Goal: Task Accomplishment & Management: Manage account settings

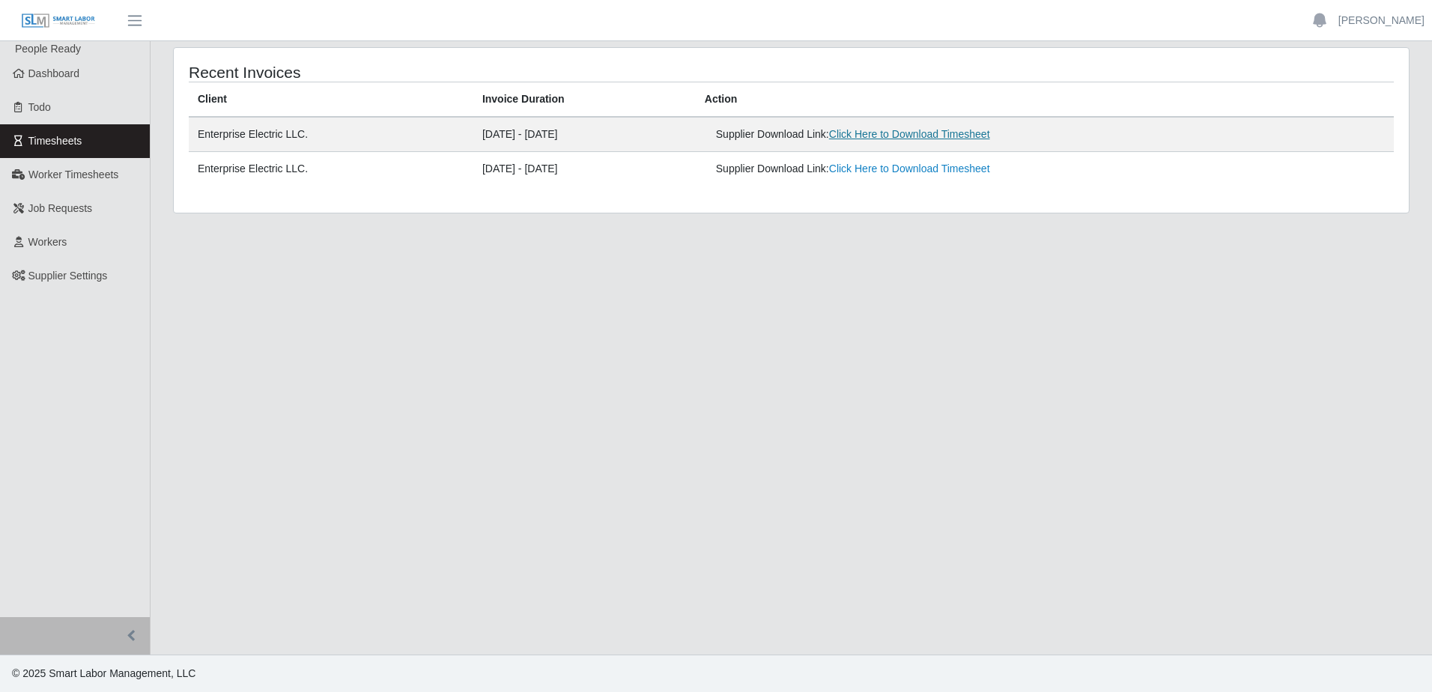
click at [990, 135] on link "Click Here to Download Timesheet" at bounding box center [909, 134] width 161 height 12
click at [75, 81] on link "Dashboard" at bounding box center [75, 74] width 150 height 34
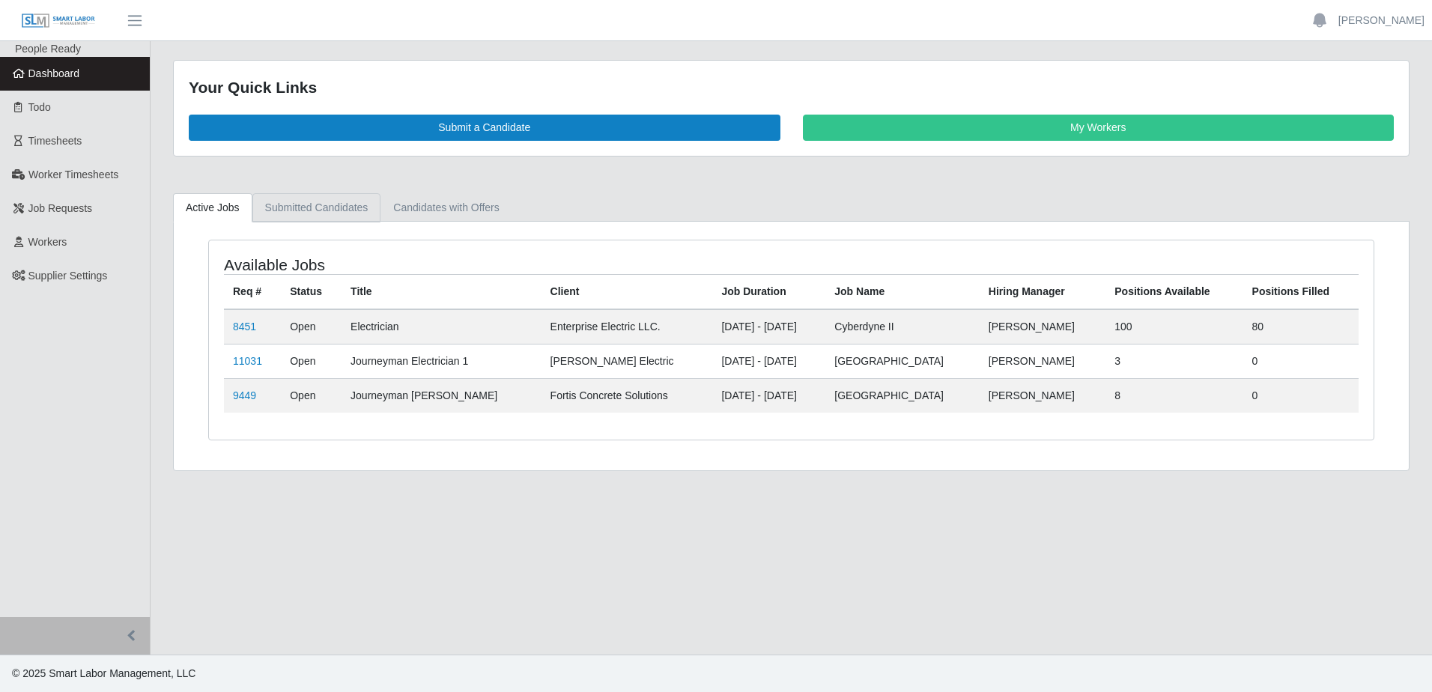
click at [326, 213] on link "Submitted Candidates" at bounding box center [316, 207] width 129 height 29
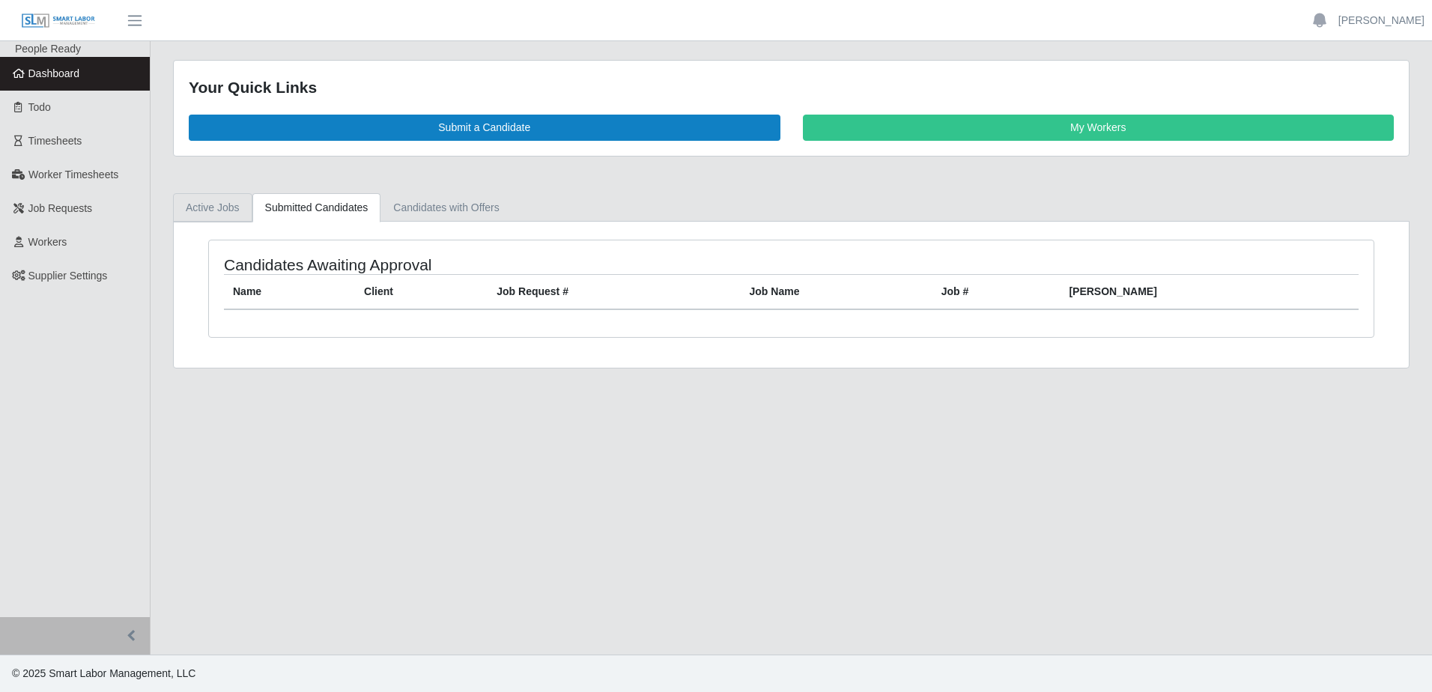
click at [205, 203] on link "Active Jobs" at bounding box center [212, 207] width 79 height 29
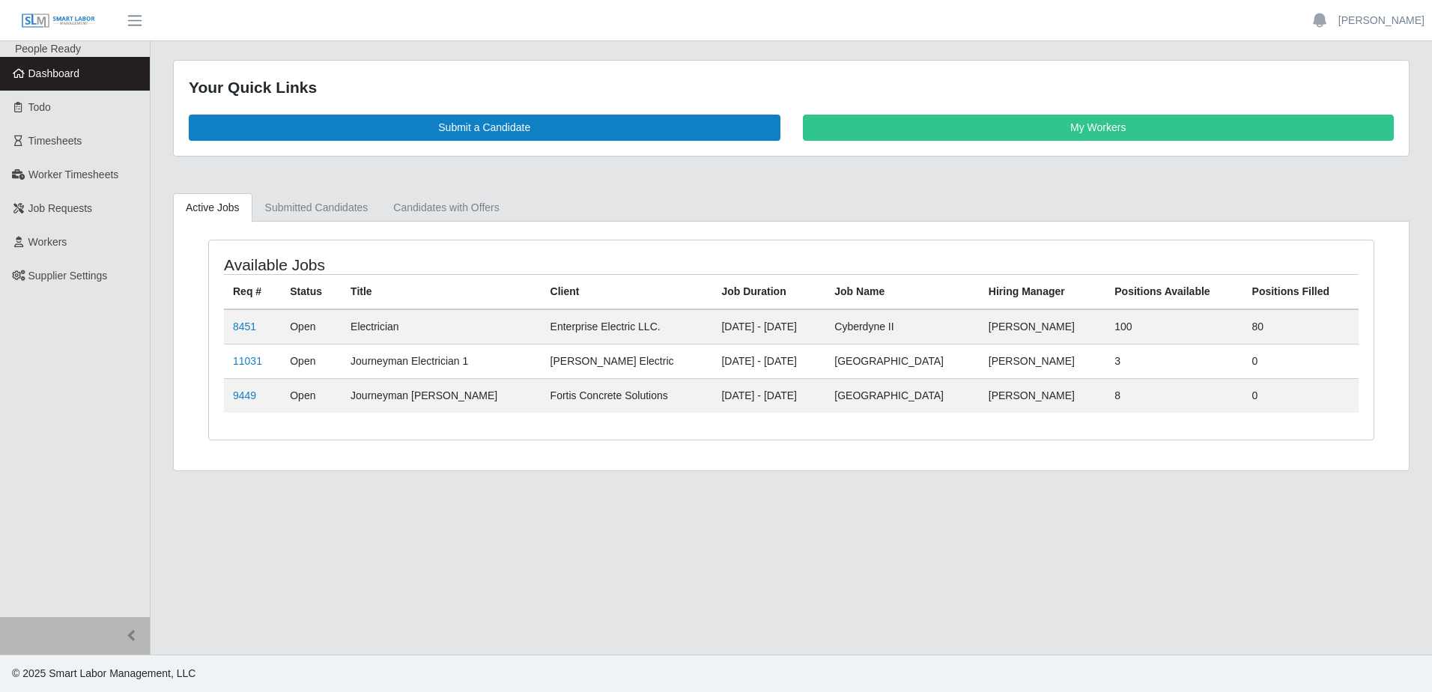
click at [215, 327] on div "Available Jobs Req # Status Title Client Job Duration Job Name Hiring Manager P…" at bounding box center [791, 339] width 1165 height 199
click at [253, 327] on link "8451" at bounding box center [244, 327] width 23 height 12
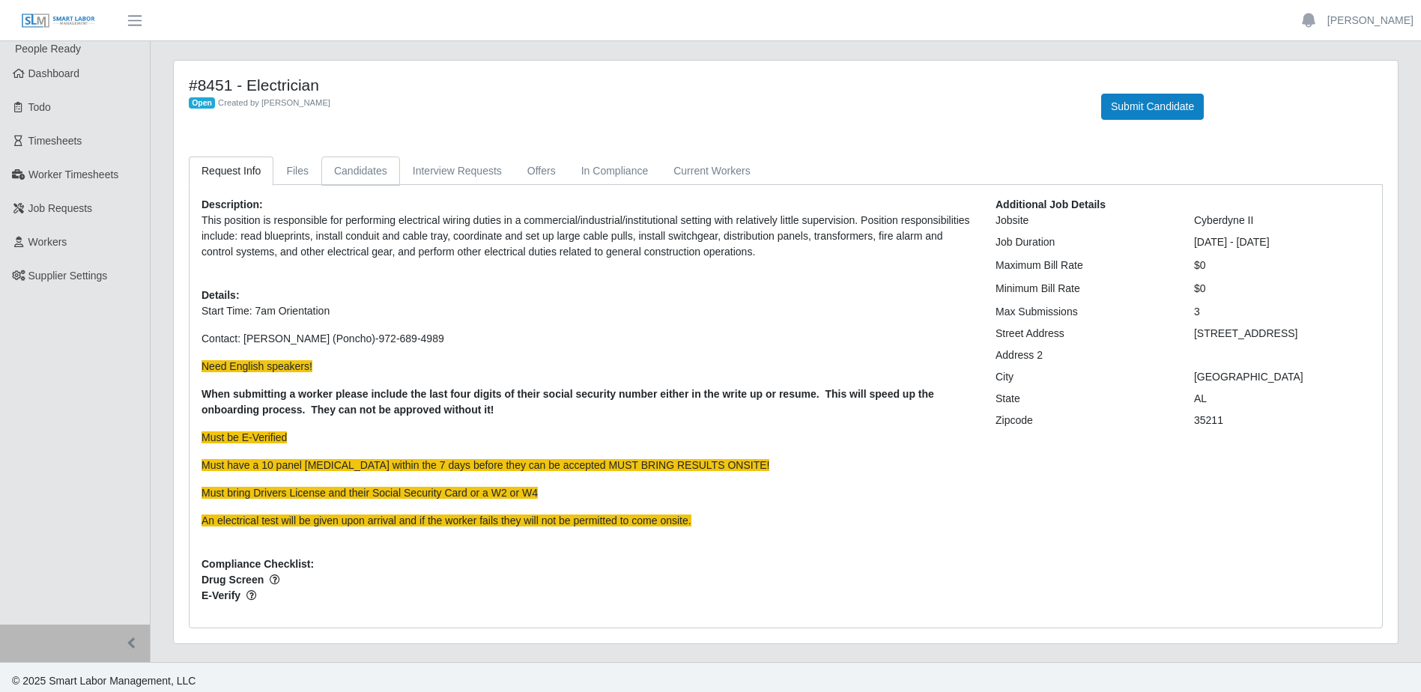
click at [358, 173] on link "Candidates" at bounding box center [360, 171] width 79 height 29
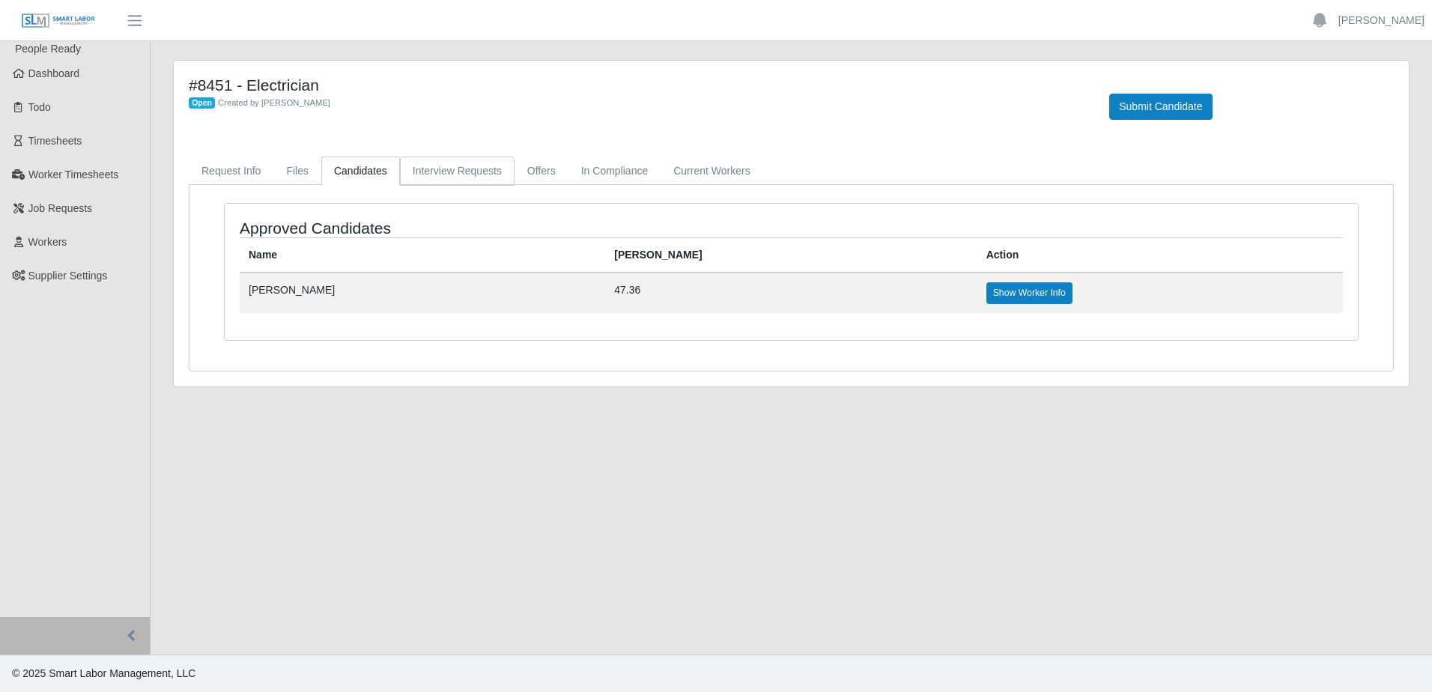
click at [453, 182] on link "Interview Requests" at bounding box center [457, 171] width 115 height 29
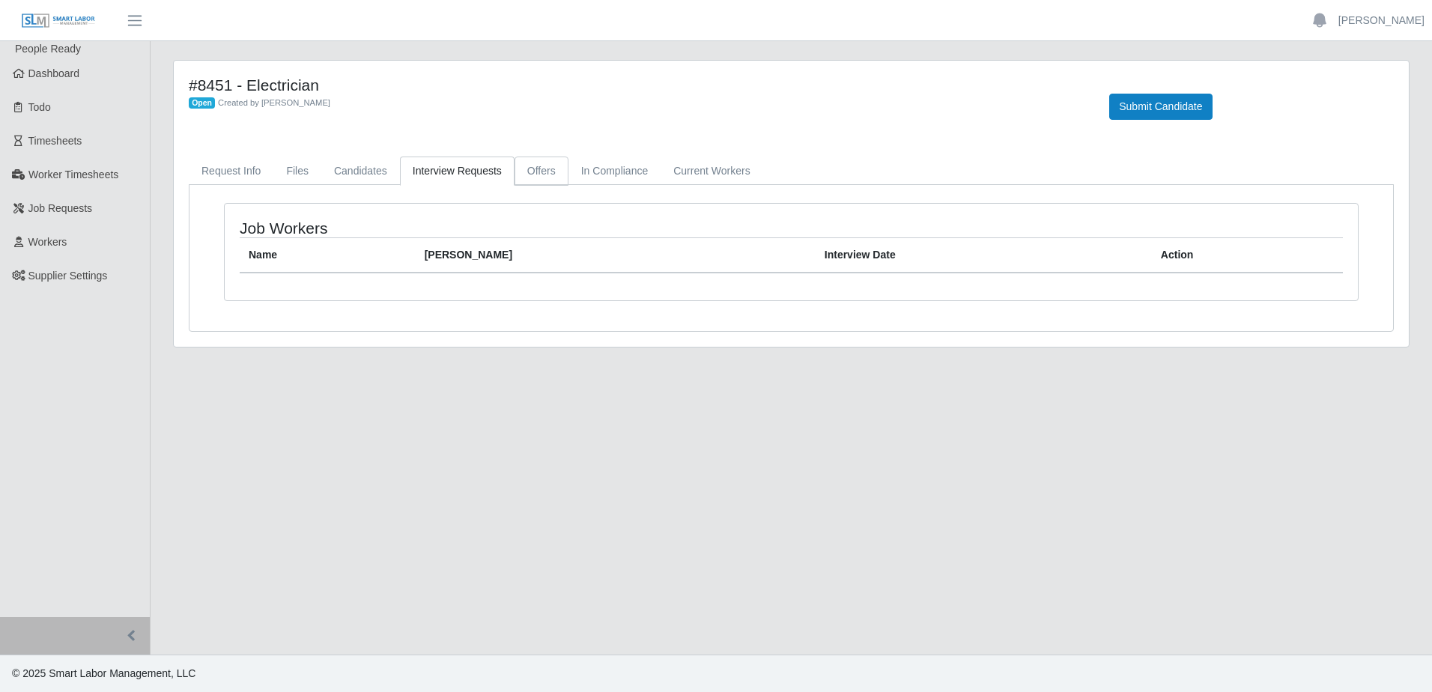
click at [548, 176] on link "Offers" at bounding box center [542, 171] width 54 height 29
click at [587, 179] on link "In Compliance" at bounding box center [615, 171] width 93 height 29
click at [691, 170] on link "Current Workers" at bounding box center [712, 171] width 102 height 29
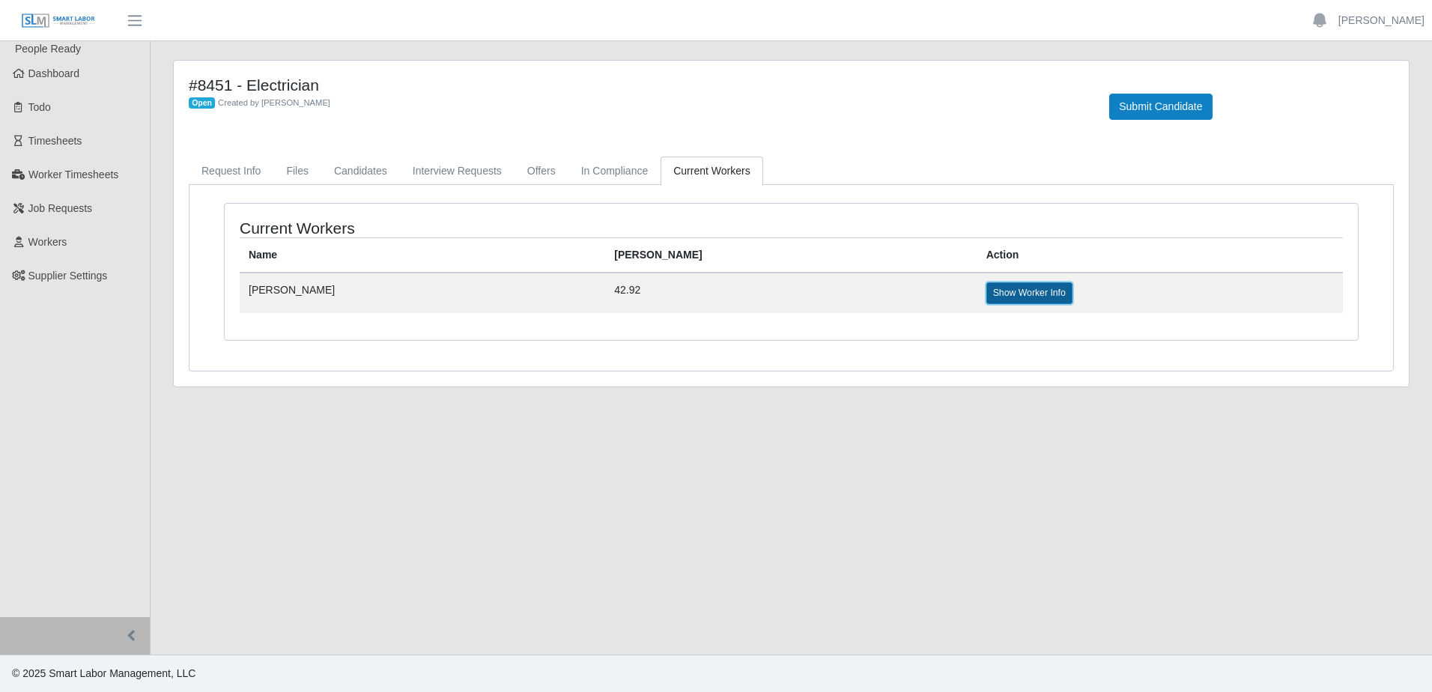
click at [987, 291] on link "Show Worker Info" at bounding box center [1030, 292] width 86 height 21
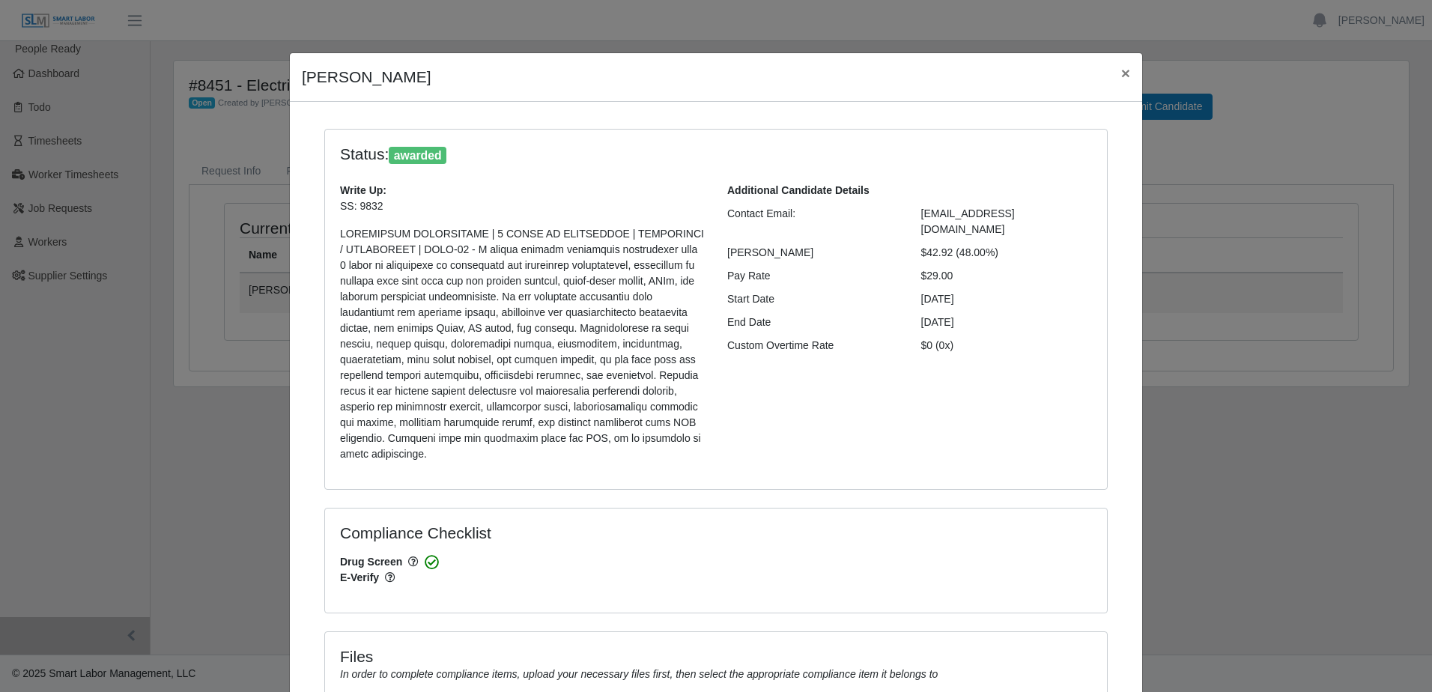
select select "**********"
click at [1112, 75] on button "×" at bounding box center [1125, 73] width 33 height 40
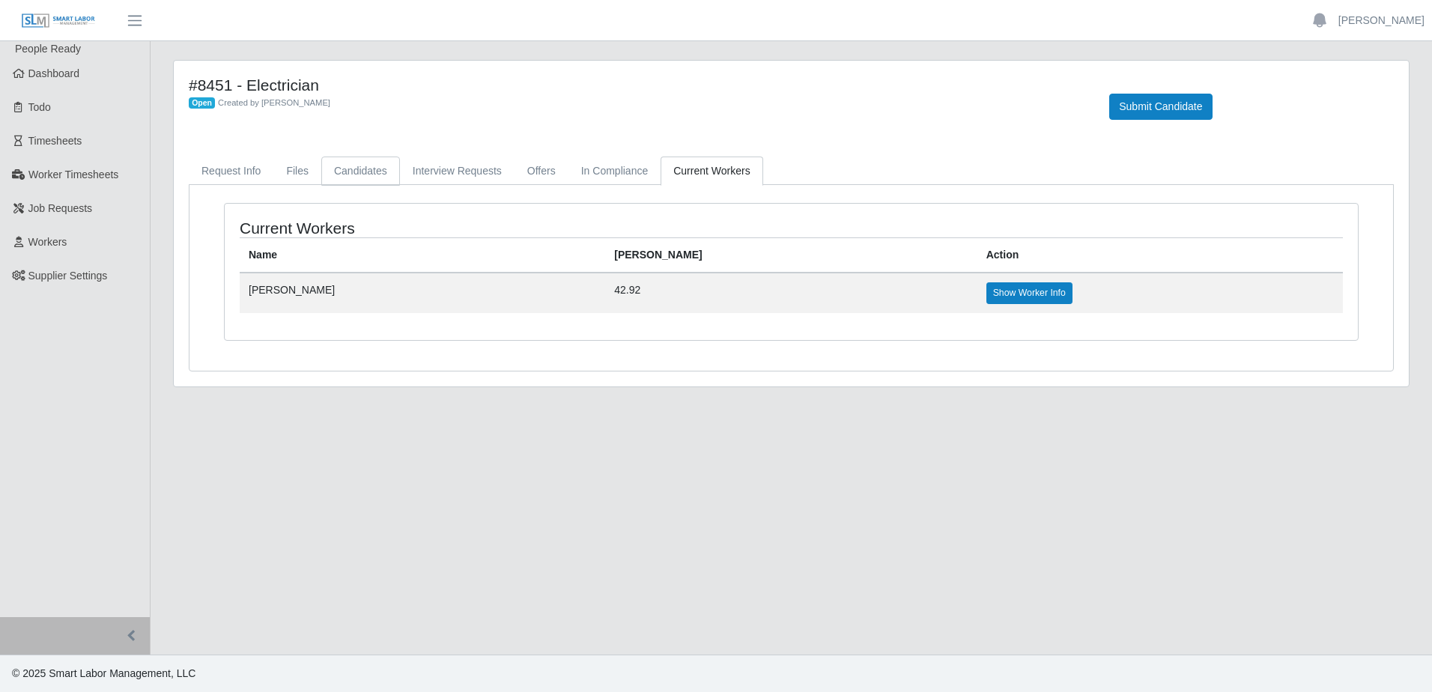
click at [347, 181] on link "Candidates" at bounding box center [360, 171] width 79 height 29
click at [987, 291] on link "Show Worker Info" at bounding box center [1030, 292] width 86 height 21
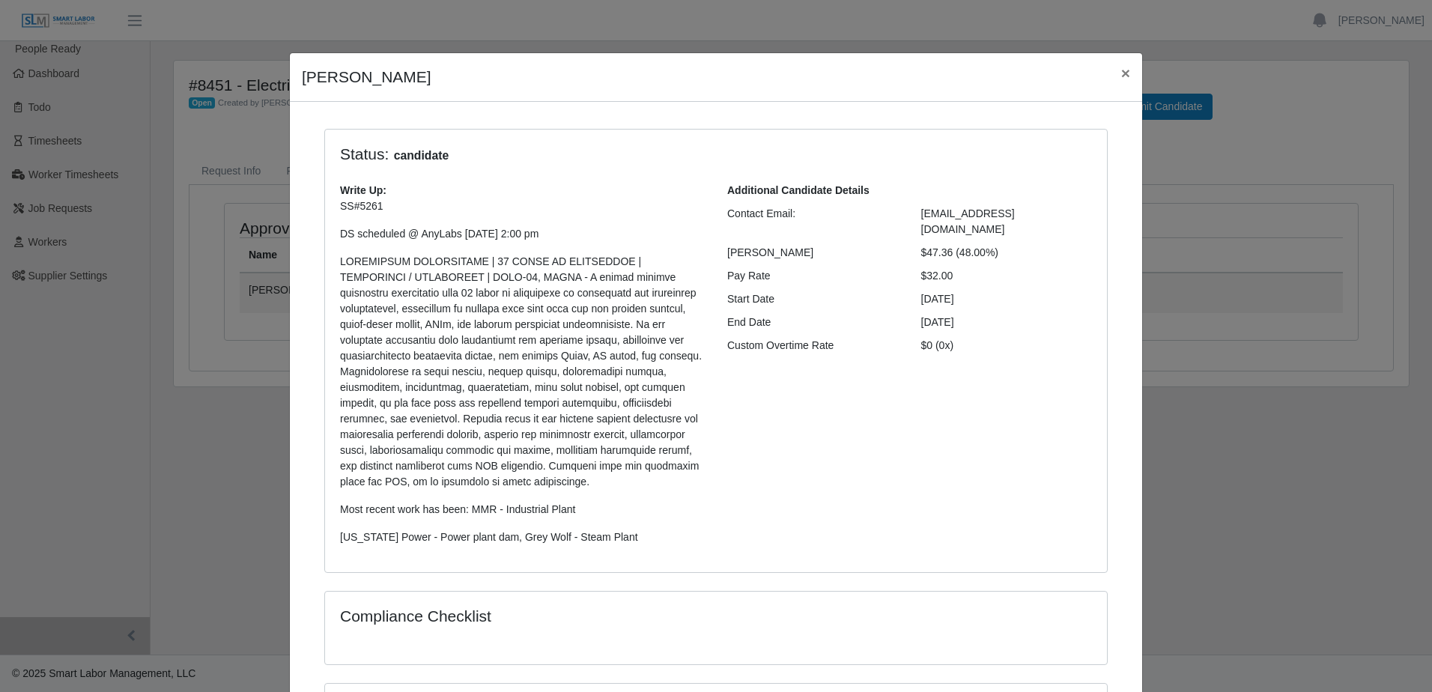
click at [726, 27] on div "Monte Stewart × Status: candidate Write Up: SS#5261 DS scheduled @ AnyLabs 8/25…" at bounding box center [716, 346] width 1432 height 692
click at [1121, 73] on span "×" at bounding box center [1125, 72] width 9 height 17
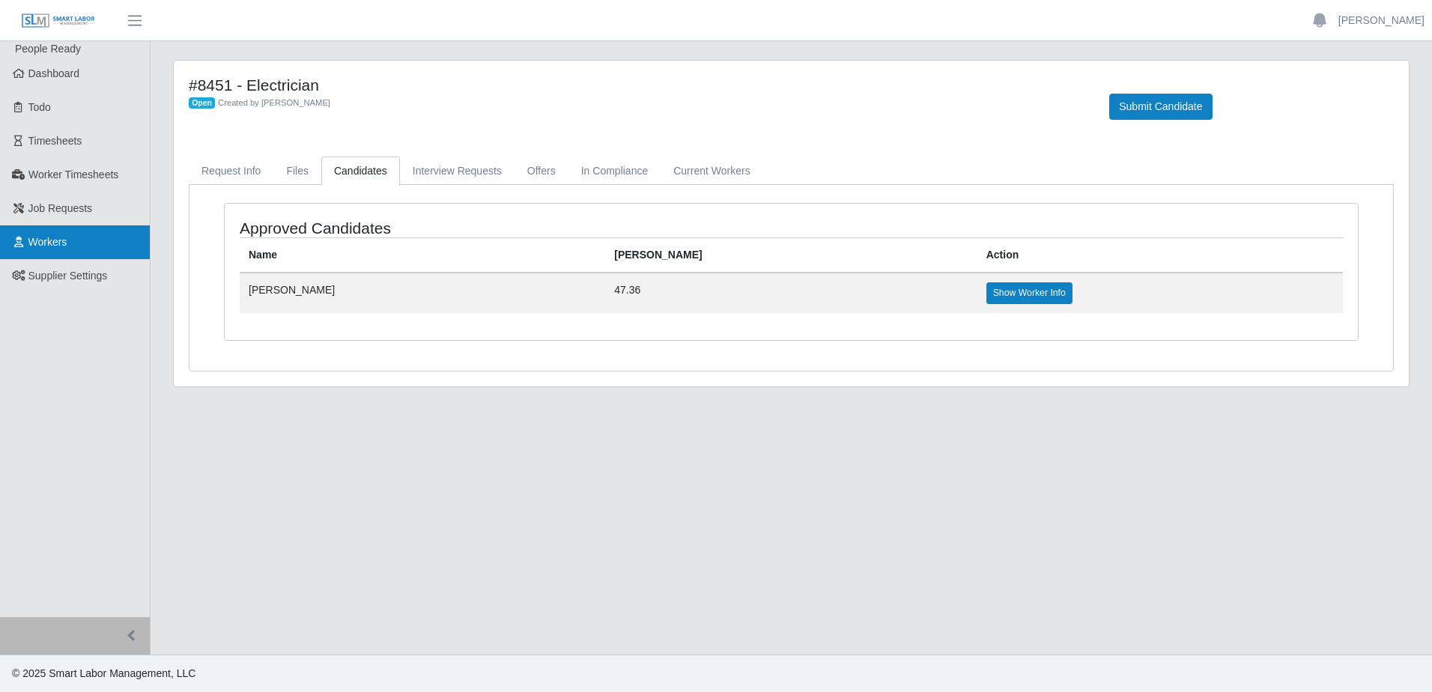
click at [60, 238] on span "Workers" at bounding box center [47, 242] width 39 height 12
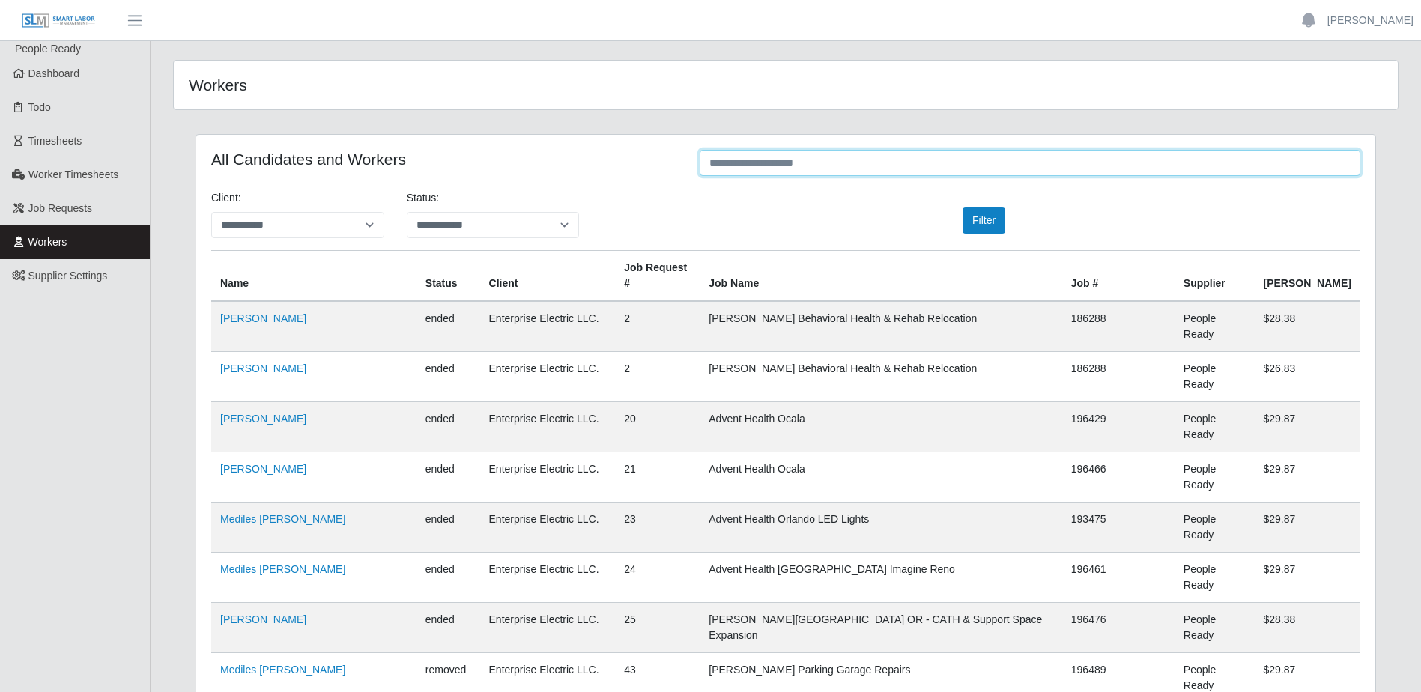
click at [730, 160] on input "text" at bounding box center [1030, 163] width 661 height 26
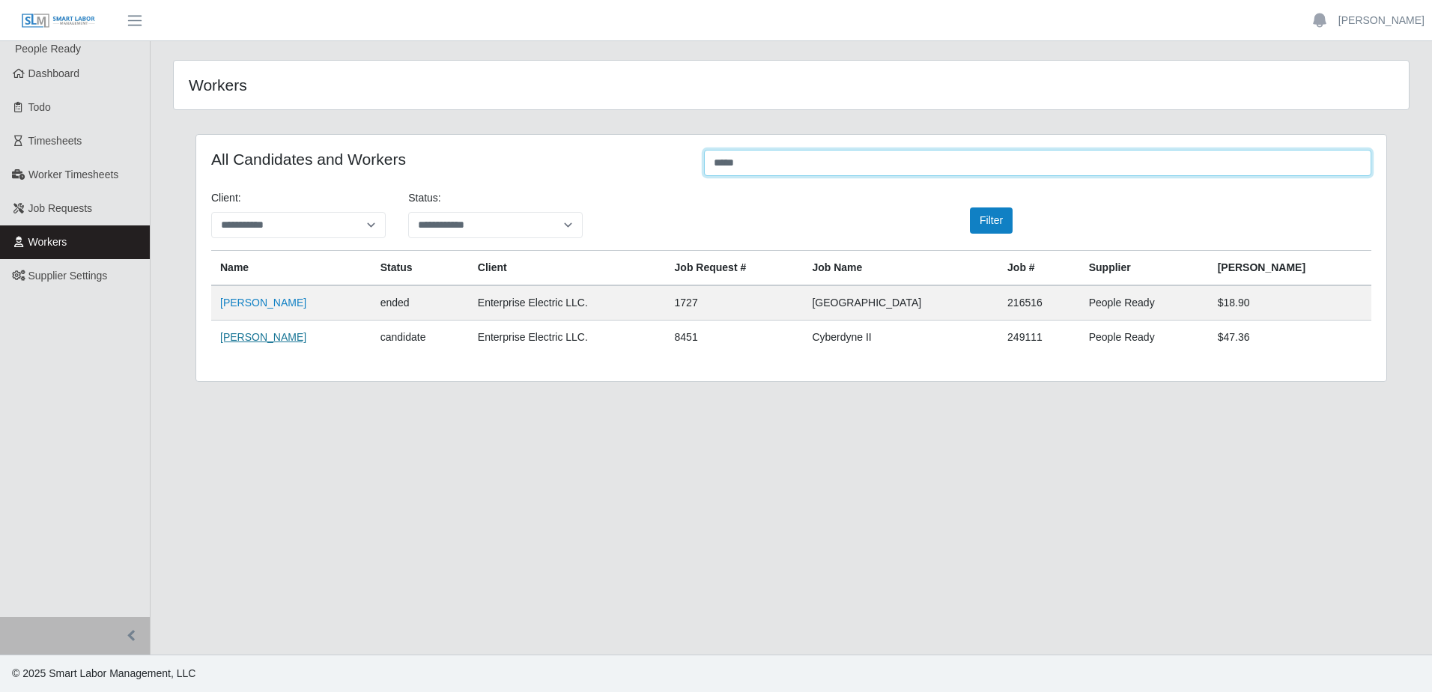
type input "*****"
click at [261, 341] on link "Monte Stewart" at bounding box center [263, 337] width 86 height 12
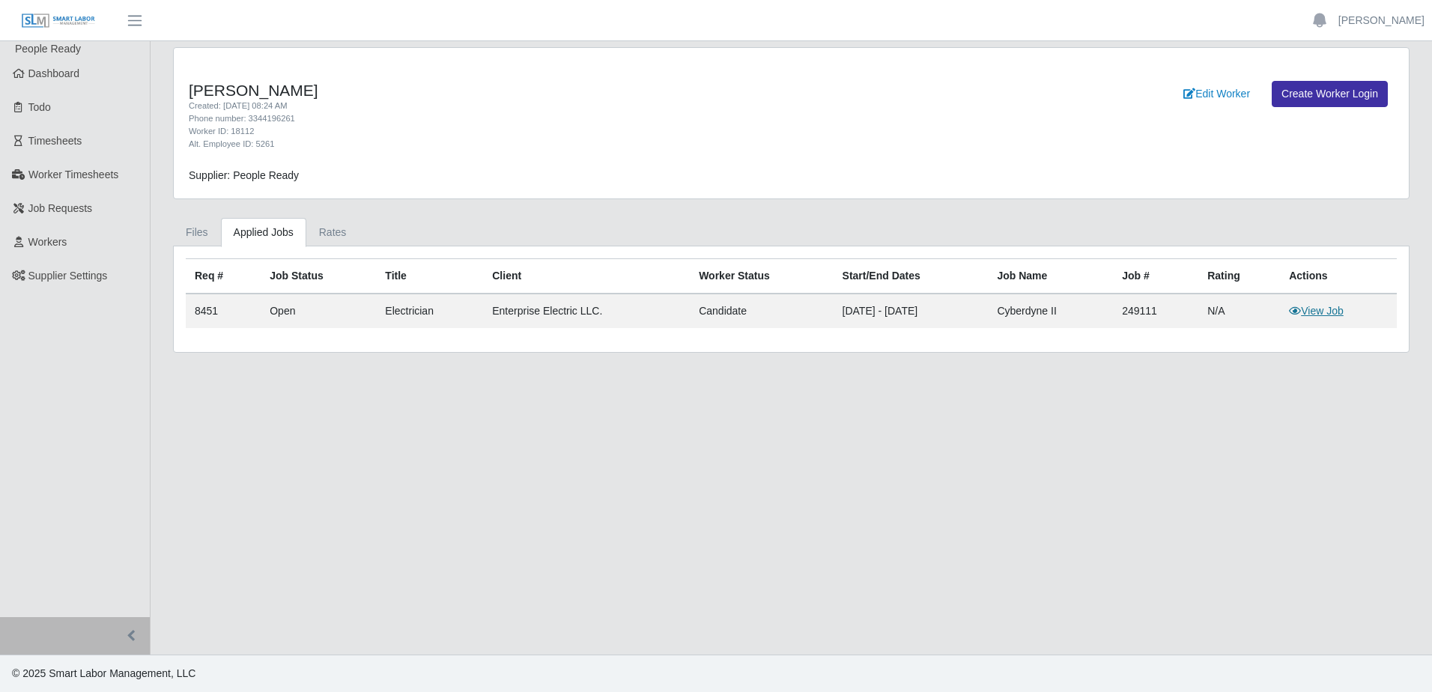
click at [1313, 310] on link "View Job" at bounding box center [1316, 311] width 55 height 12
click at [189, 227] on link "Files" at bounding box center [197, 232] width 48 height 29
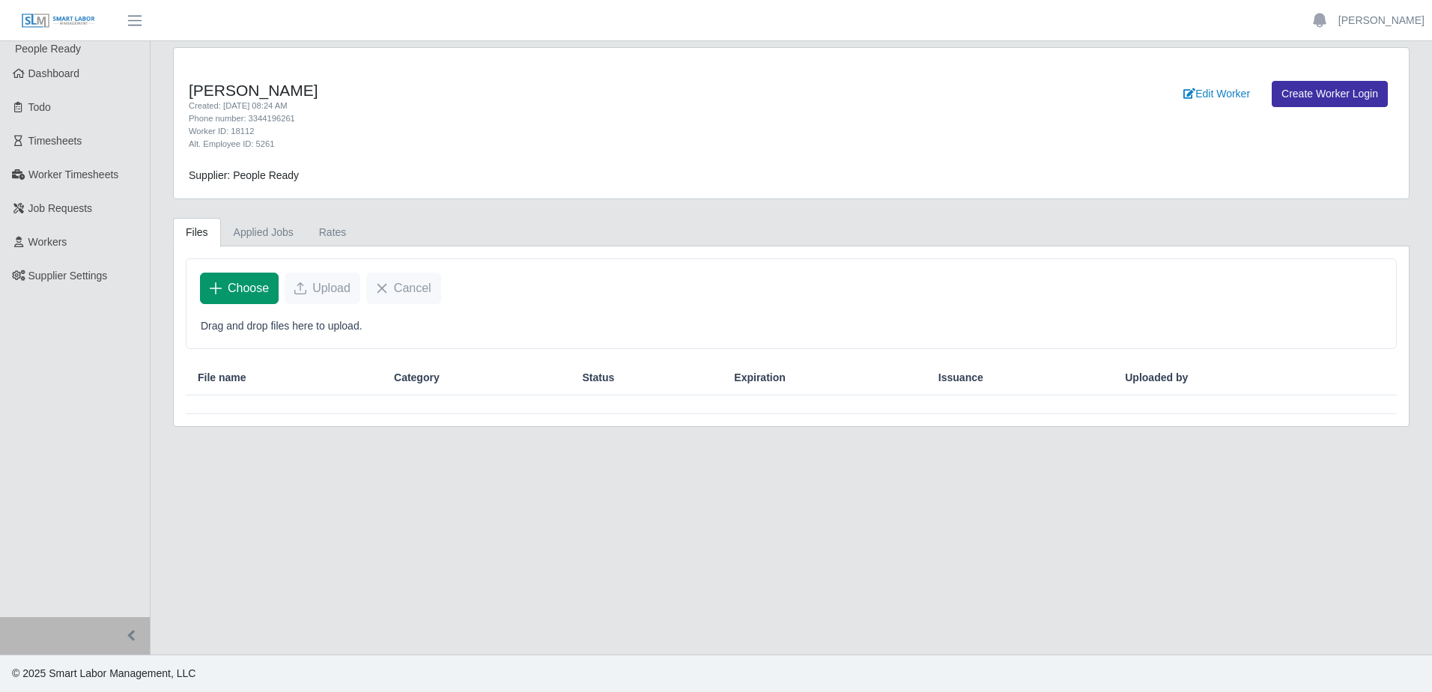
click at [234, 291] on span "Choose" at bounding box center [248, 288] width 41 height 18
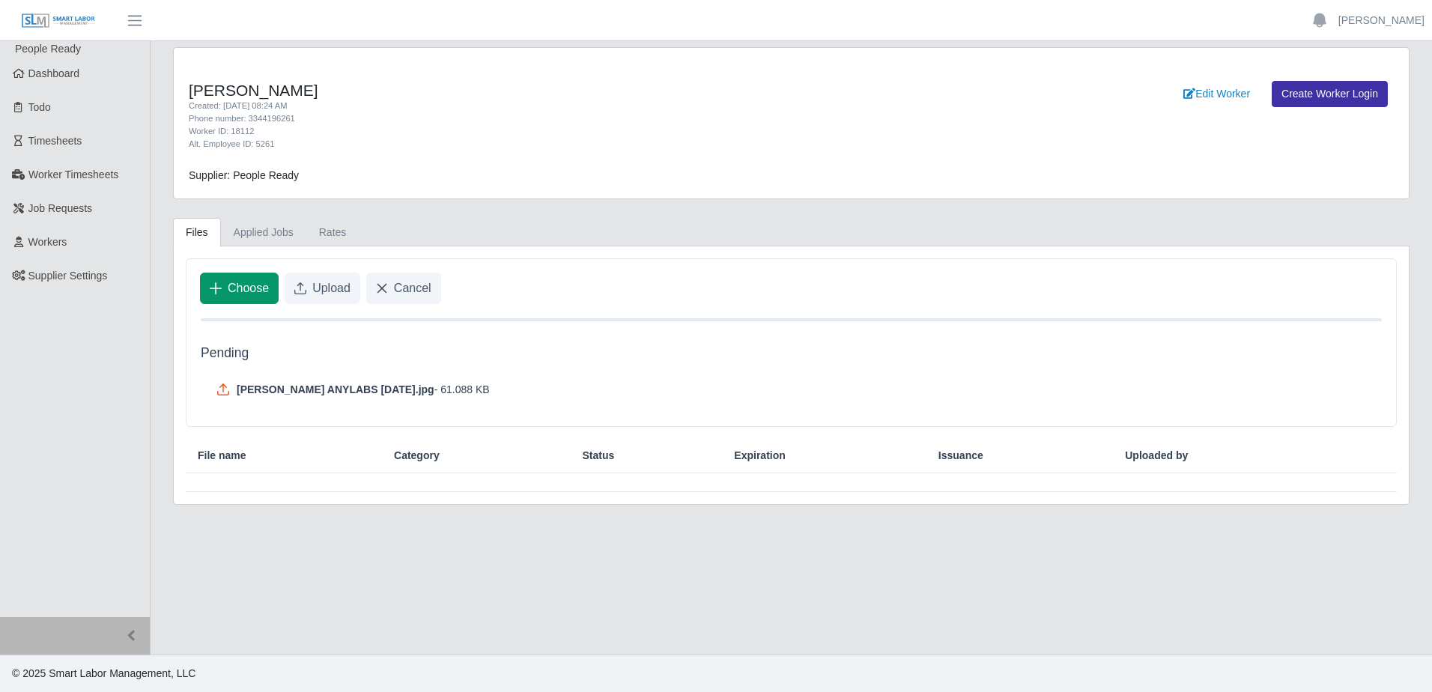
click at [276, 288] on button "Choose" at bounding box center [239, 288] width 79 height 31
click at [340, 282] on span "Upload" at bounding box center [331, 288] width 38 height 18
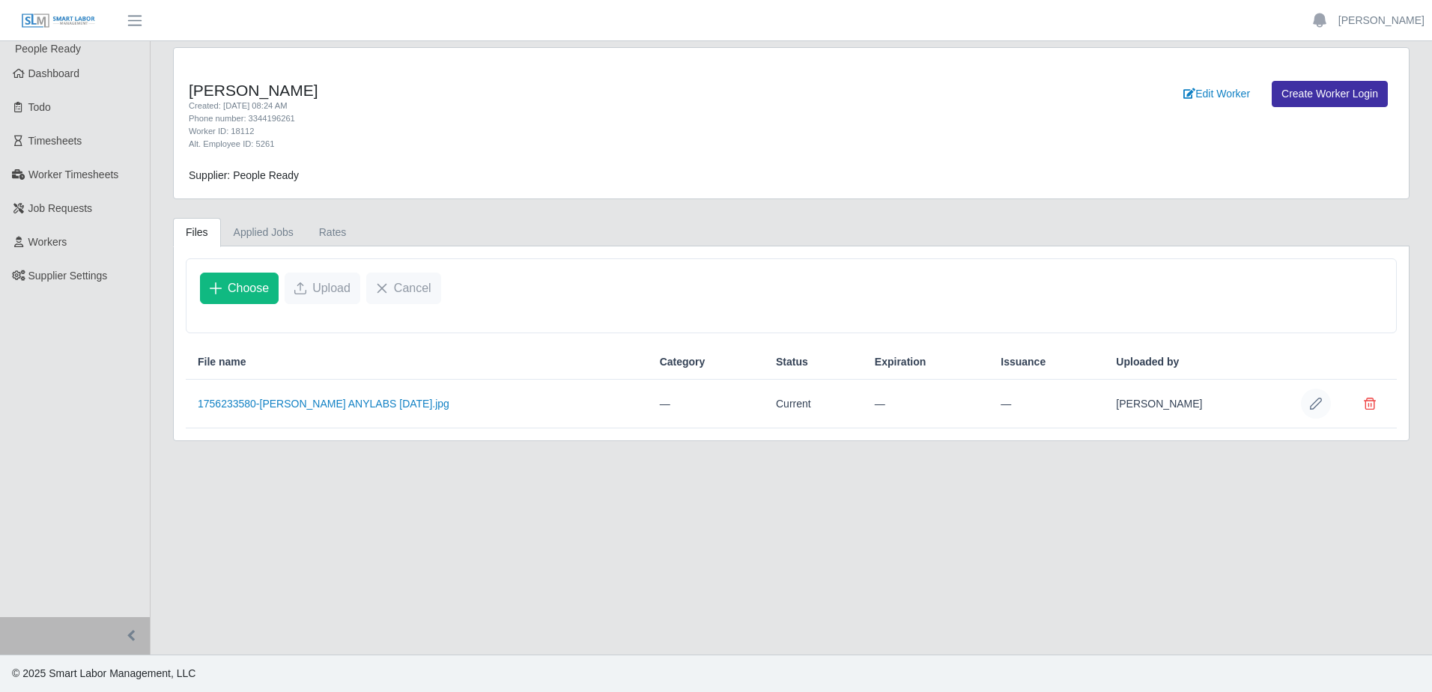
click at [1323, 402] on button "Row Edit" at bounding box center [1316, 404] width 30 height 30
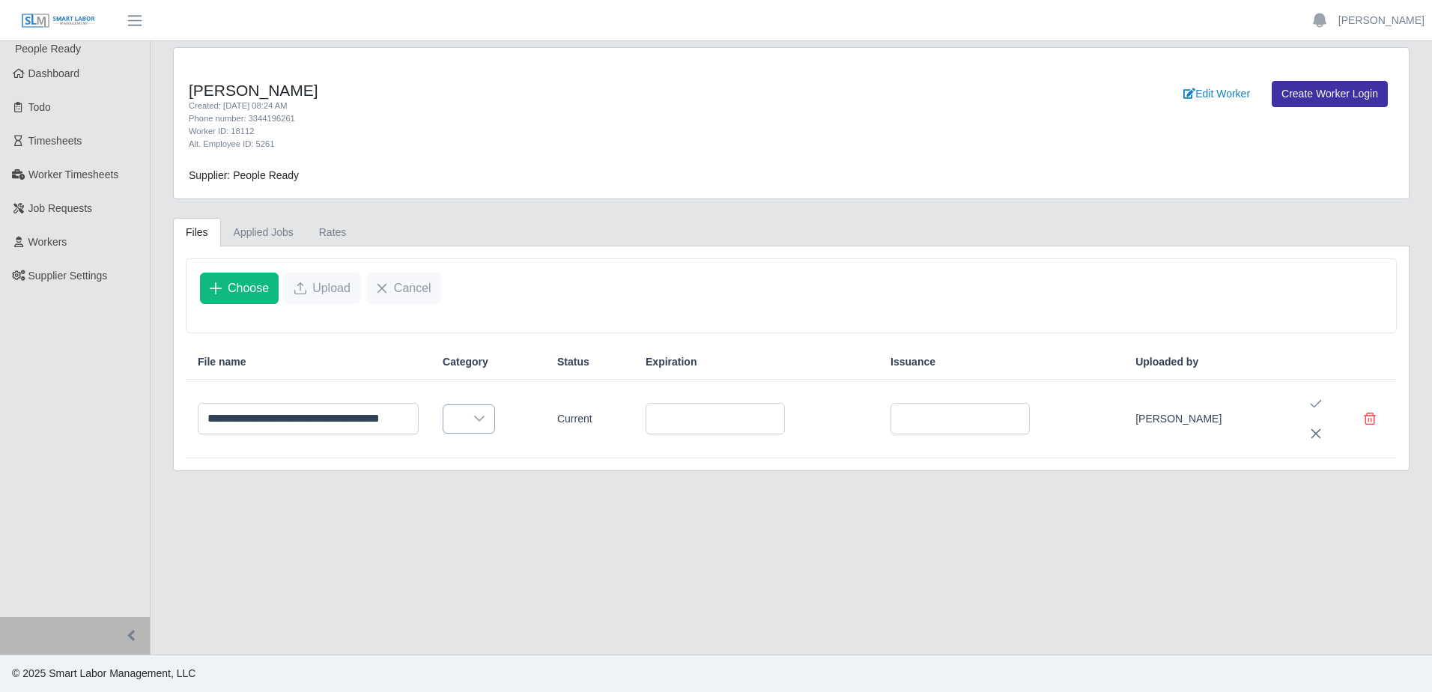
click at [494, 409] on div at bounding box center [479, 419] width 30 height 28
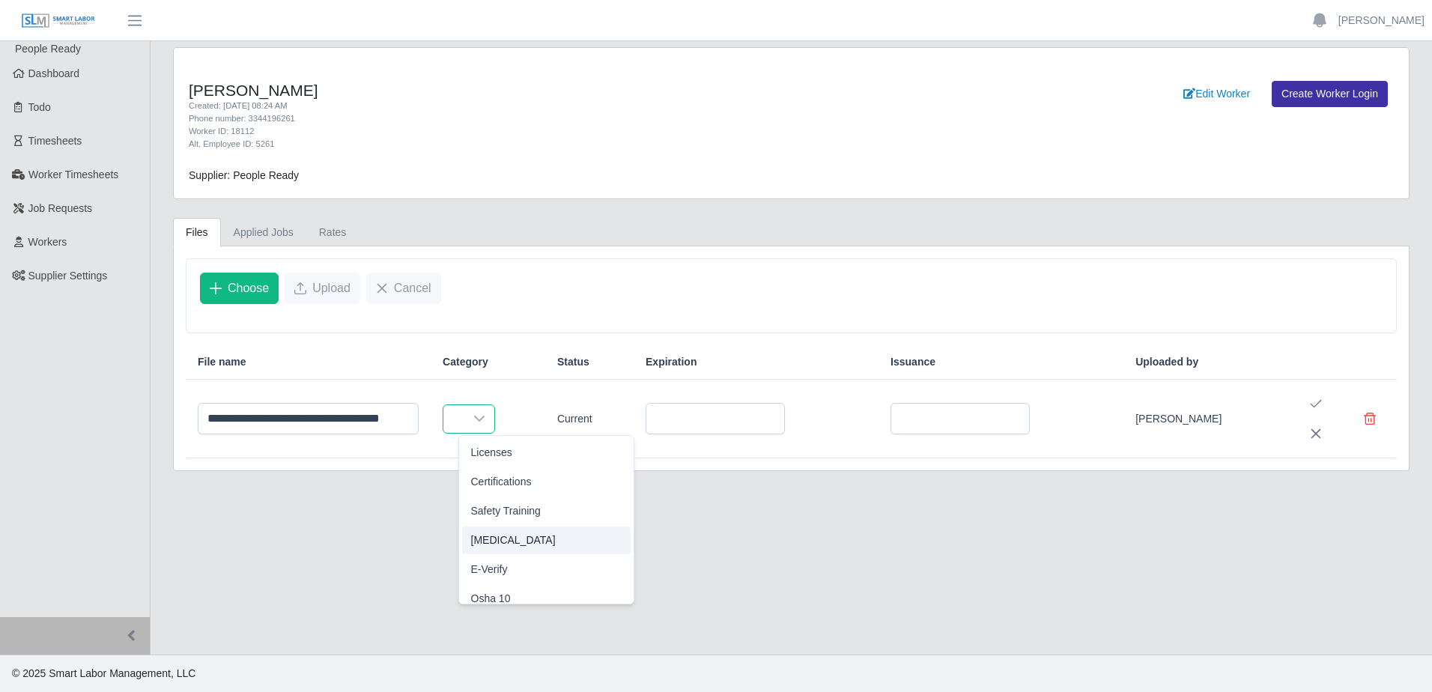
click at [548, 537] on li "Drug Test" at bounding box center [546, 541] width 169 height 28
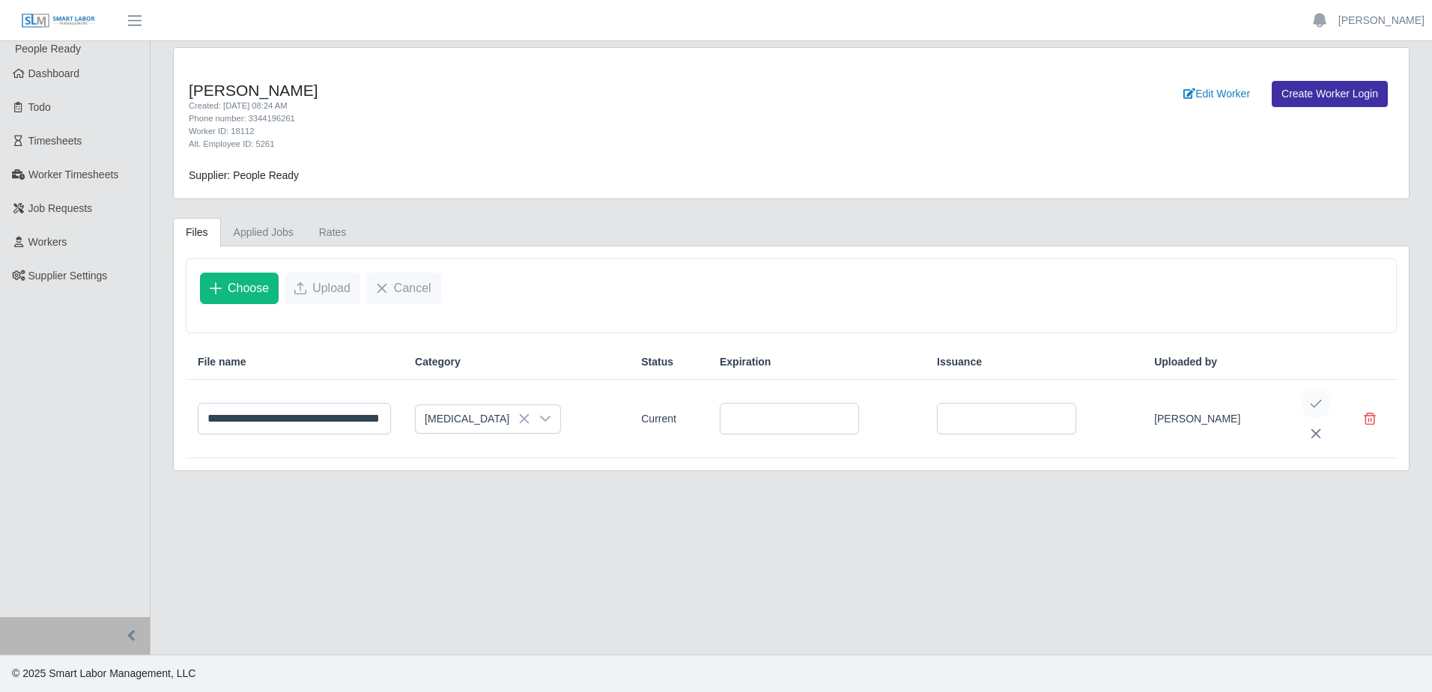
click at [1315, 411] on button "Save Edit" at bounding box center [1316, 404] width 30 height 30
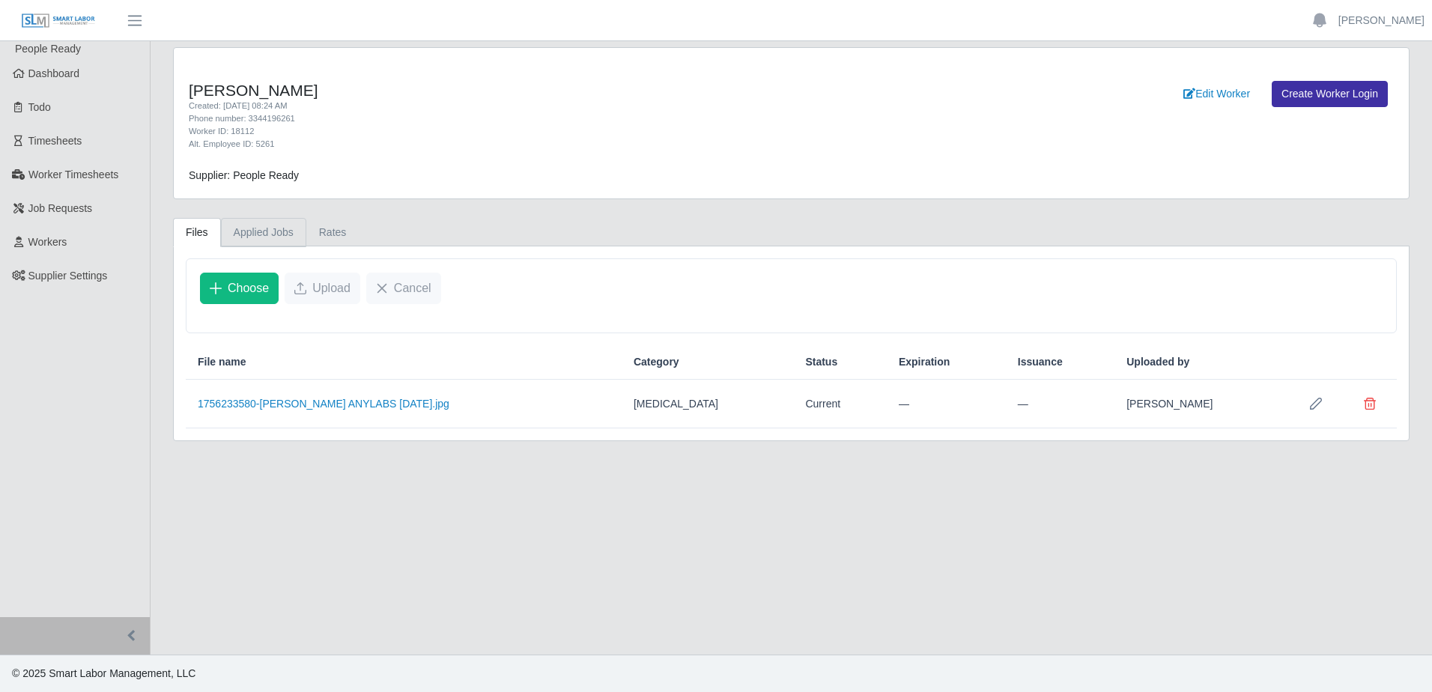
click at [260, 243] on link "Applied Jobs" at bounding box center [263, 232] width 85 height 29
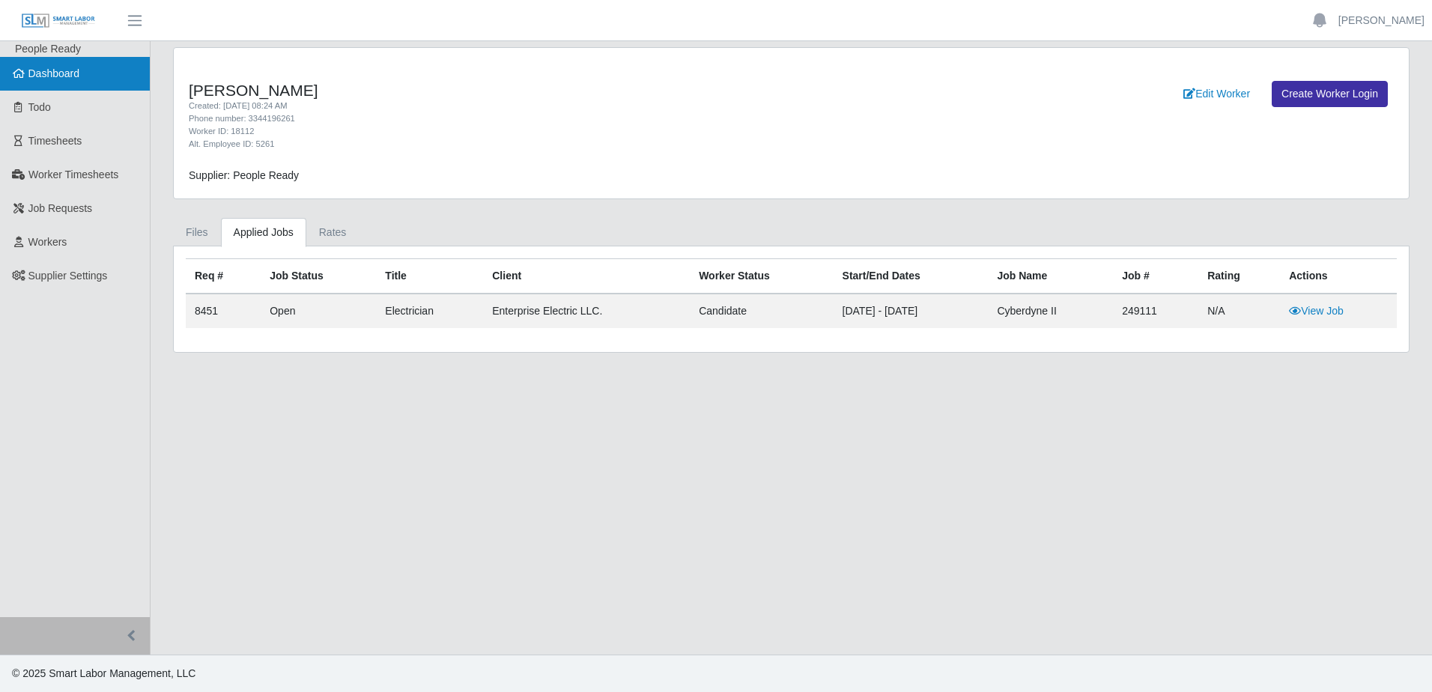
click at [66, 69] on span "Dashboard" at bounding box center [54, 73] width 52 height 12
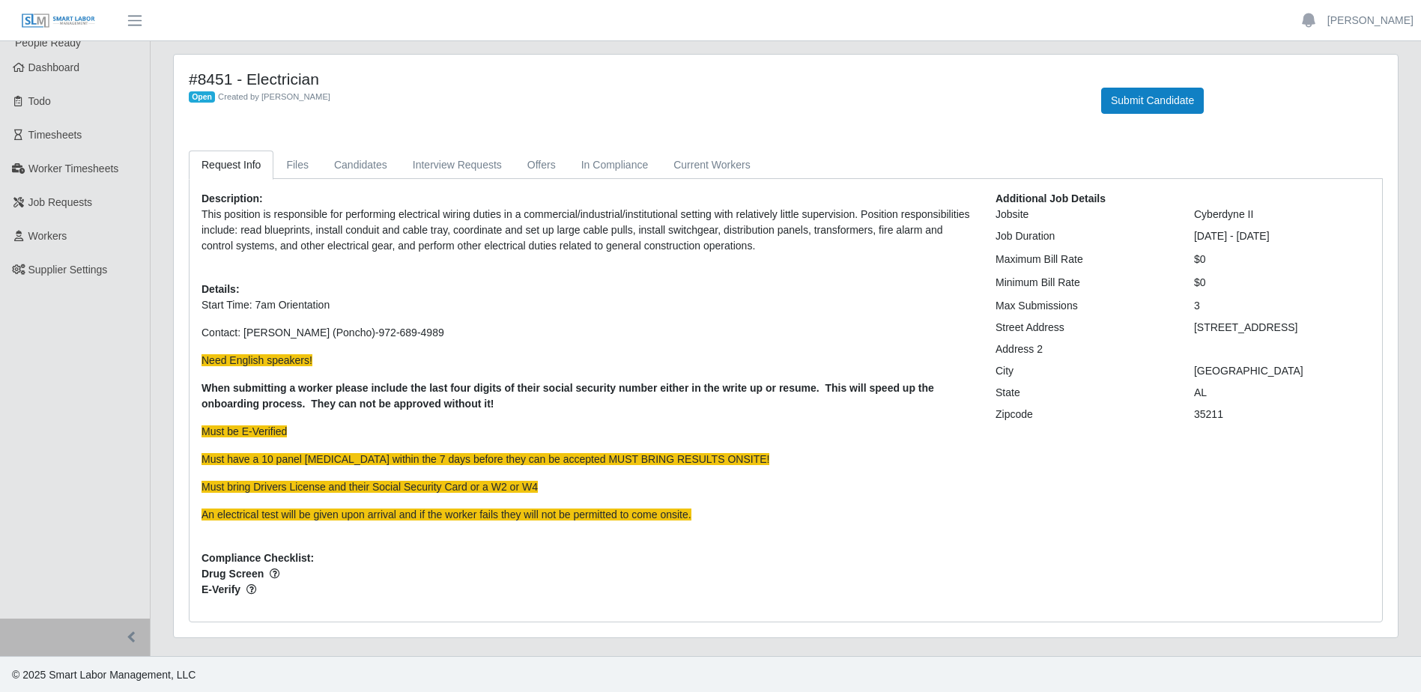
scroll to position [7, 0]
